Goal: Go to known website: Go to known website

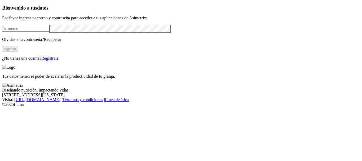
type input "[PERSON_NAME][EMAIL_ADDRESS][PERSON_NAME][DOMAIN_NAME]"
click at [18, 52] on button "Ingresa" at bounding box center [10, 49] width 16 height 6
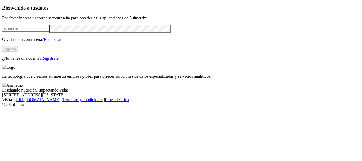
type input "[PERSON_NAME][EMAIL_ADDRESS][PERSON_NAME][DOMAIN_NAME]"
click at [18, 52] on button "Ingresa" at bounding box center [10, 49] width 16 height 6
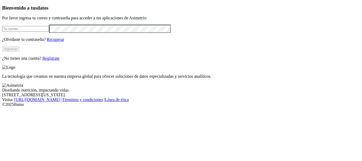
type input "[PERSON_NAME][EMAIL_ADDRESS][PERSON_NAME][DOMAIN_NAME]"
click at [19, 52] on button "Ingresar" at bounding box center [10, 49] width 17 height 6
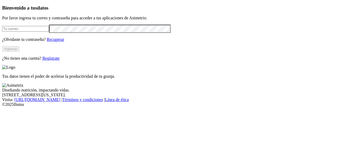
type input "[PERSON_NAME][EMAIL_ADDRESS][PERSON_NAME][DOMAIN_NAME]"
click at [19, 52] on button "Ingresar" at bounding box center [10, 49] width 17 height 6
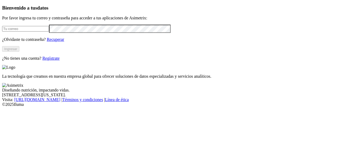
type input "[PERSON_NAME][EMAIL_ADDRESS][PERSON_NAME][DOMAIN_NAME]"
click at [19, 52] on button "Ingresar" at bounding box center [10, 49] width 17 height 6
